Goal: Task Accomplishment & Management: Manage account settings

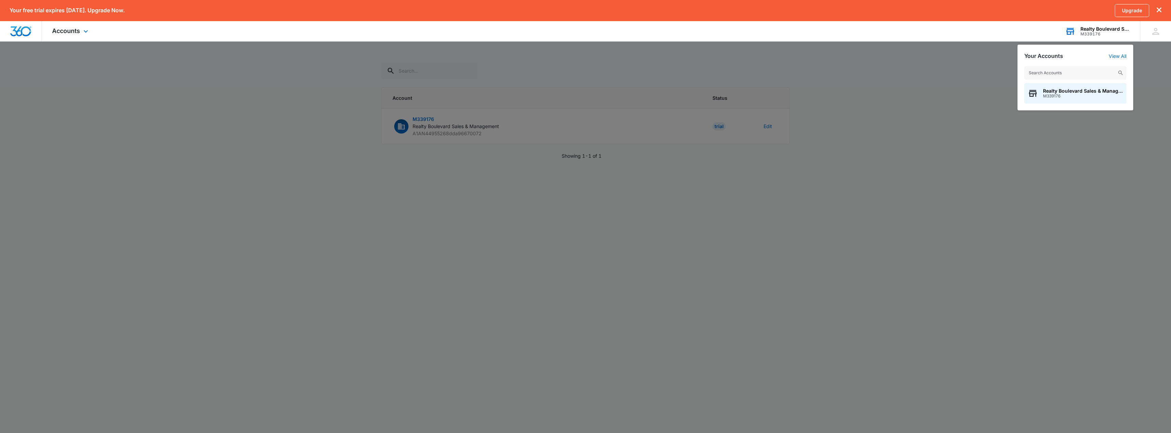
click at [1080, 66] on input "text" at bounding box center [1075, 73] width 102 height 14
click at [1121, 73] on img at bounding box center [1121, 73] width 6 height 6
click at [1121, 52] on div "Your Accounts View All Realty Boulevard Sales & Management M339176" at bounding box center [1075, 78] width 116 height 66
click at [1118, 57] on link "View All" at bounding box center [1118, 56] width 18 height 6
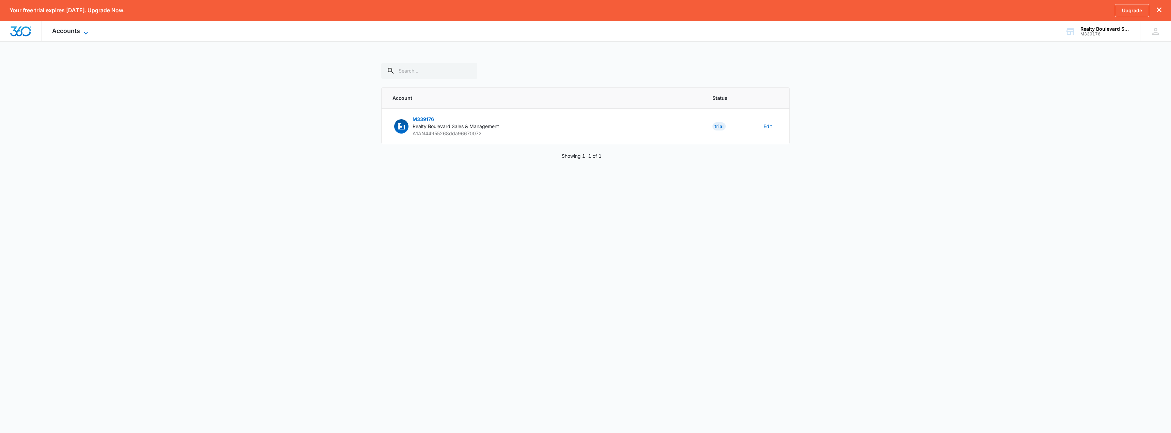
click at [84, 33] on icon at bounding box center [86, 33] width 8 height 8
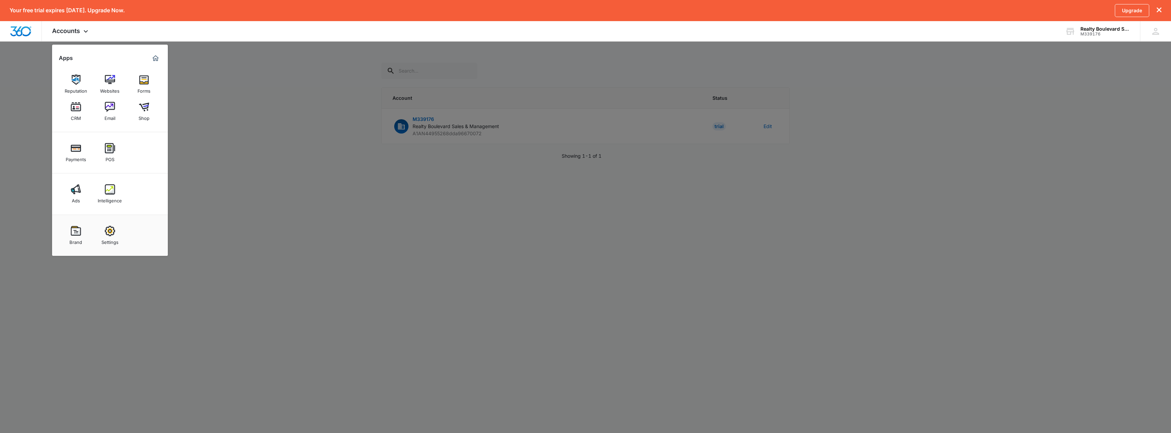
click at [208, 175] on div at bounding box center [585, 216] width 1171 height 433
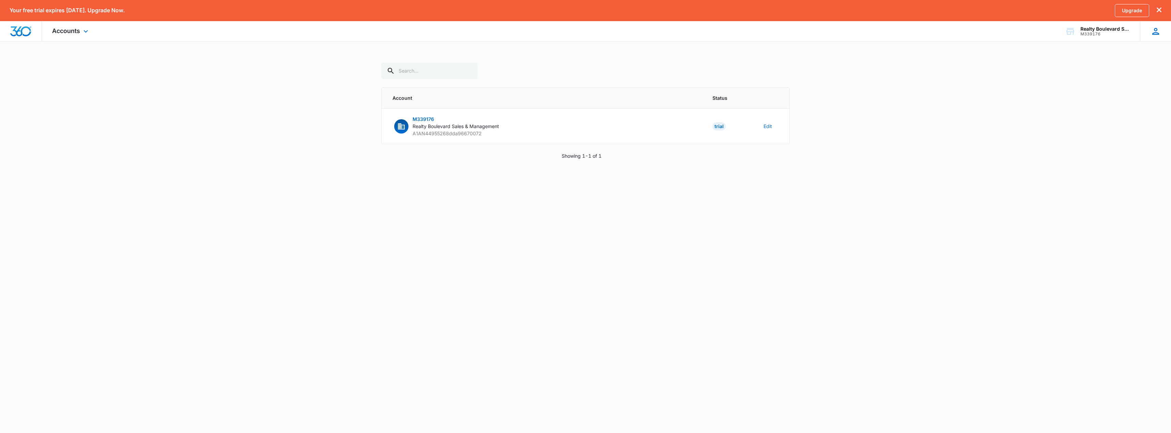
click at [1154, 31] on icon at bounding box center [1156, 31] width 10 height 10
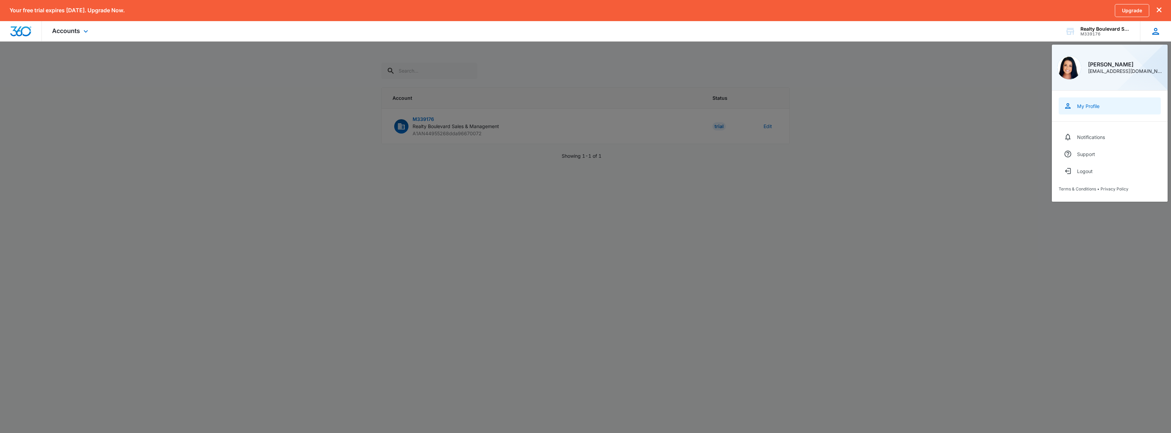
click at [1086, 105] on div "My Profile" at bounding box center [1088, 106] width 22 height 6
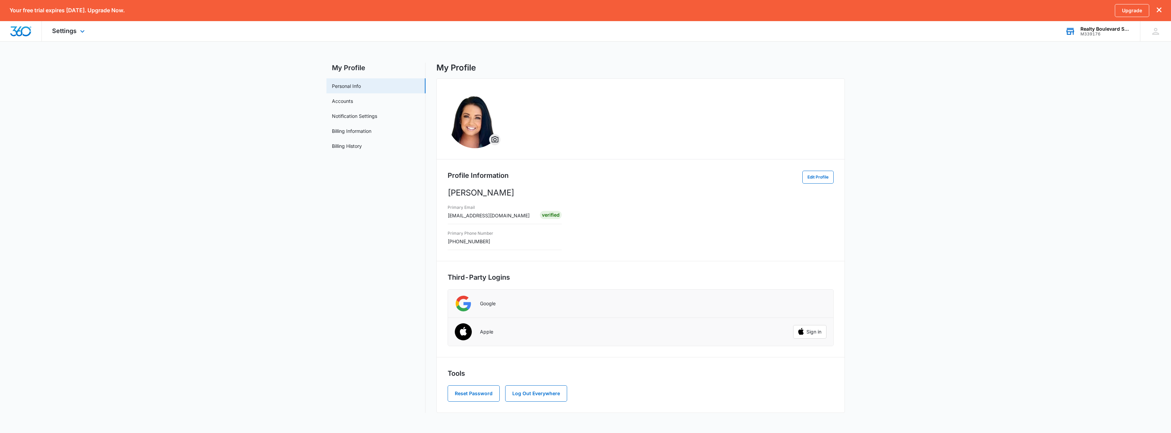
click at [1111, 36] on div "Realty Boulevard Sales & Management M339176 Your Accounts View All" at bounding box center [1097, 31] width 85 height 20
